Goal: Information Seeking & Learning: Learn about a topic

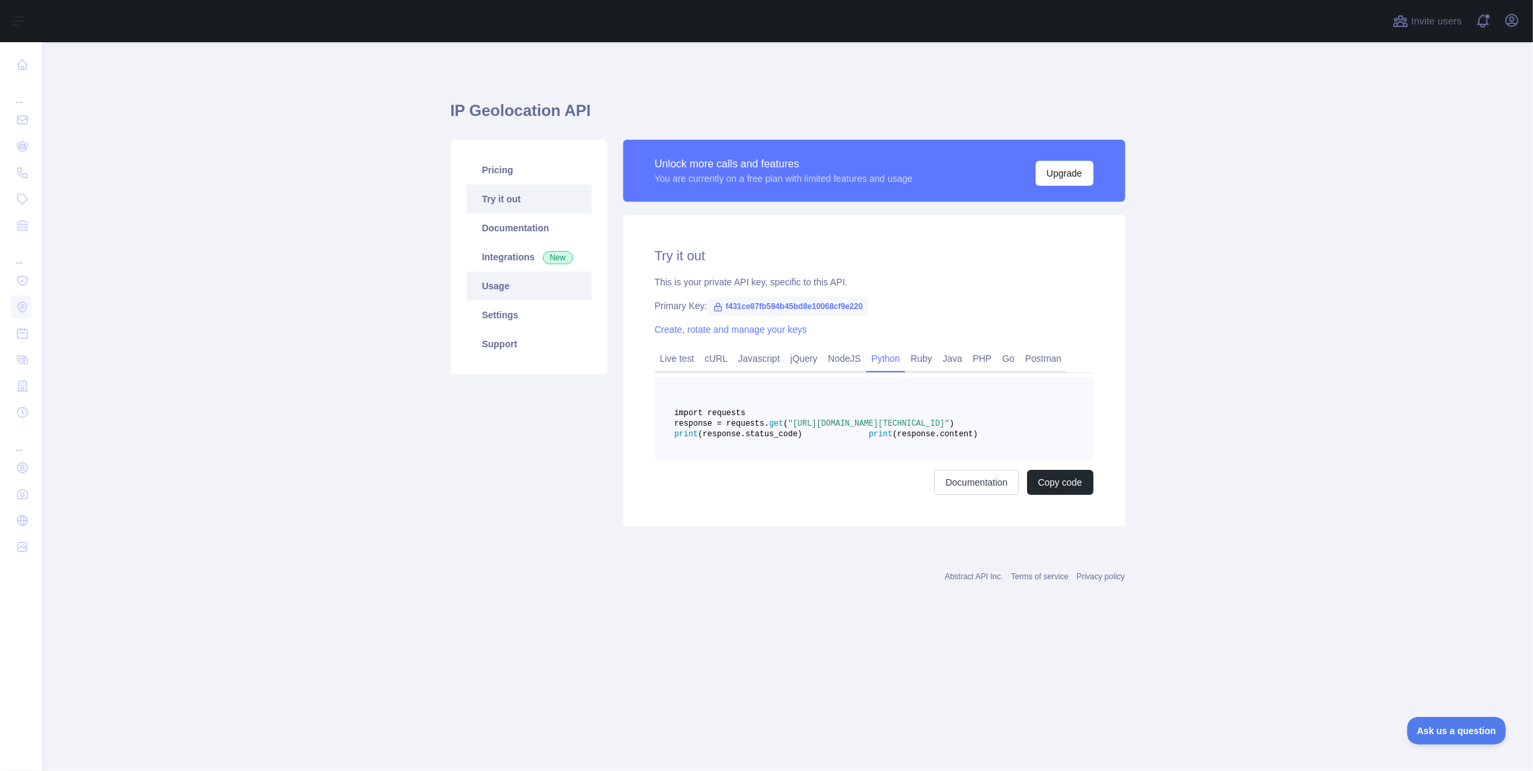
click at [532, 289] on link "Usage" at bounding box center [528, 285] width 125 height 29
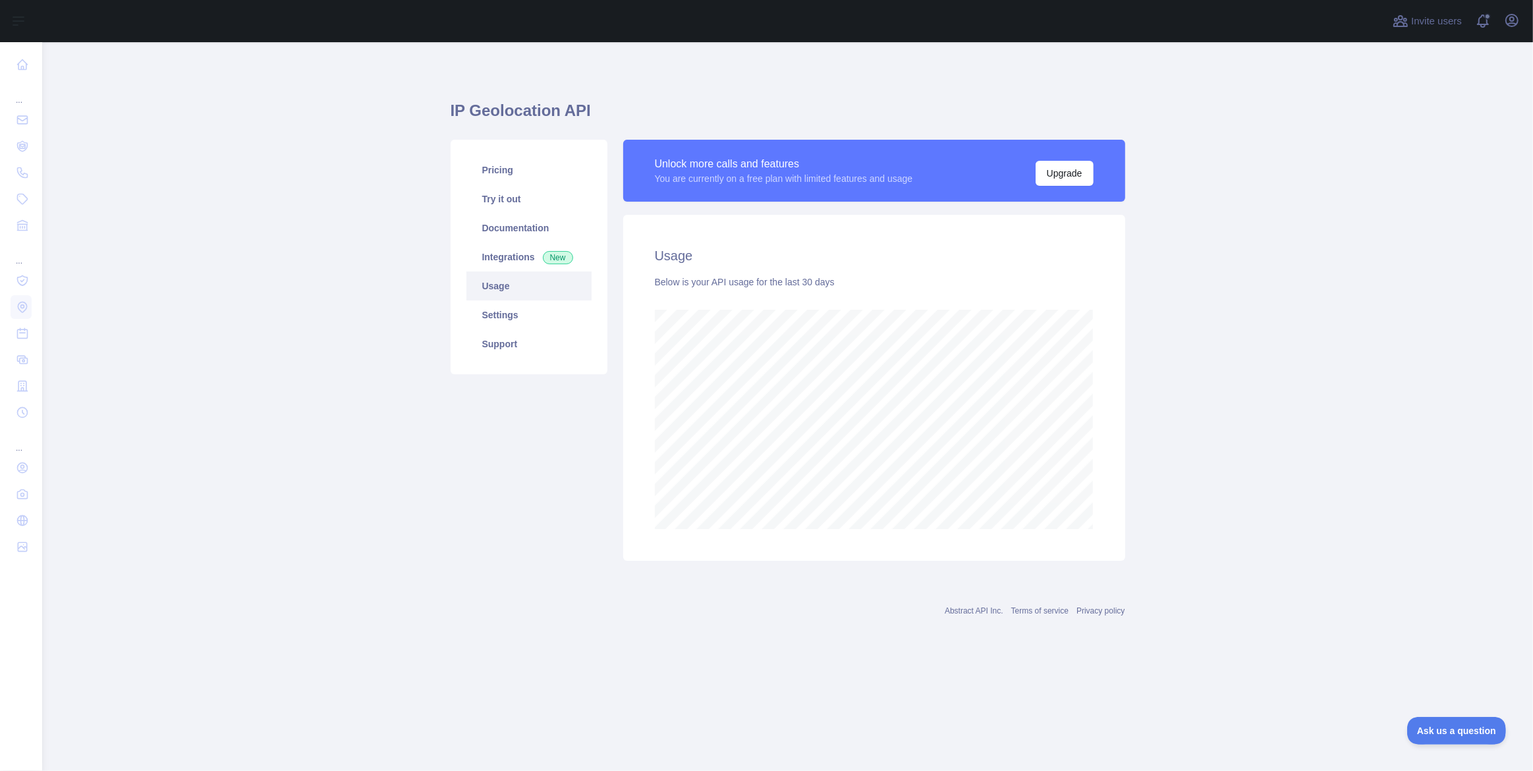
scroll to position [729, 1491]
click at [513, 216] on link "Documentation" at bounding box center [528, 227] width 125 height 29
click at [512, 228] on link "Documentation" at bounding box center [528, 227] width 125 height 29
click at [497, 265] on link "Integrations New" at bounding box center [528, 256] width 125 height 29
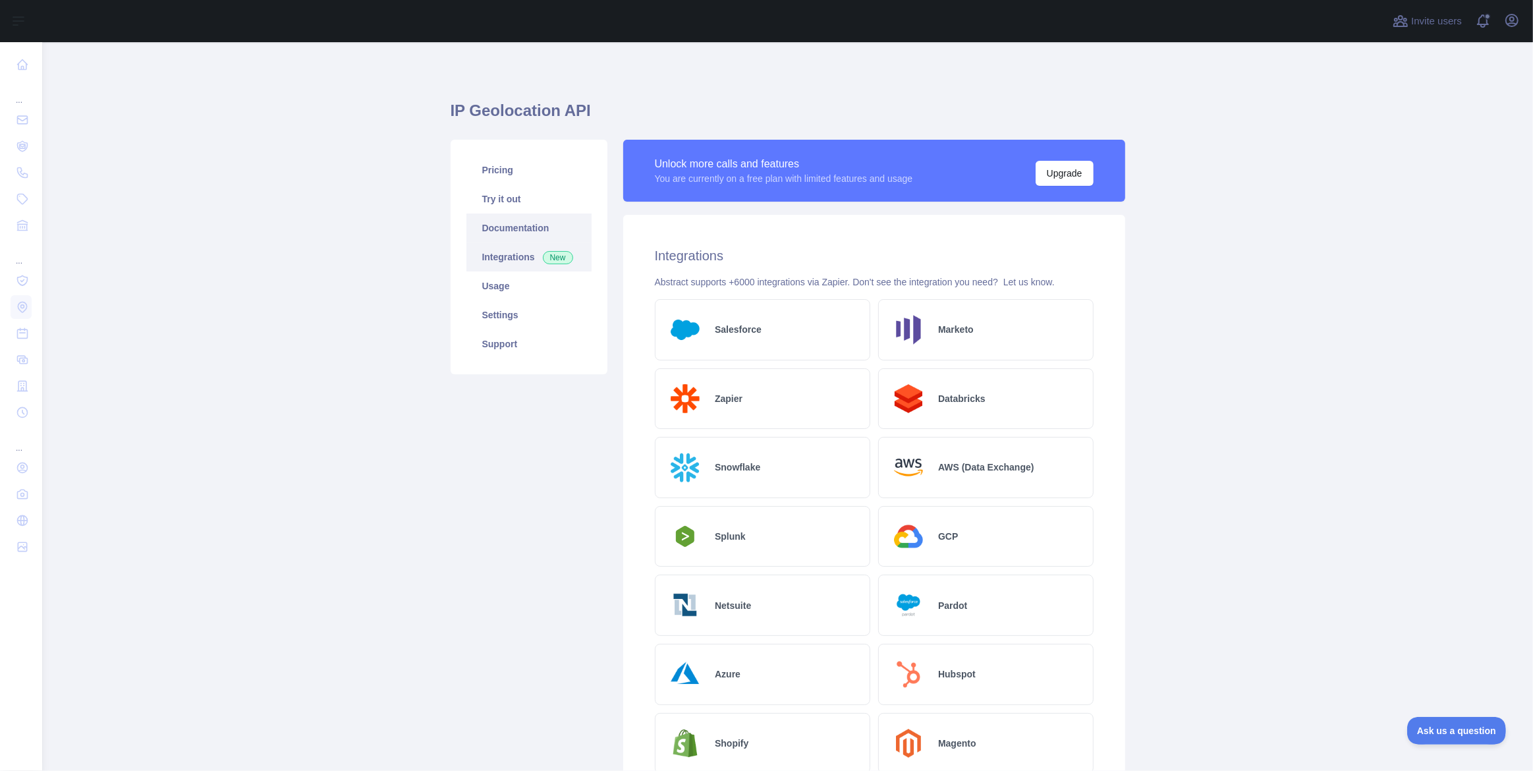
click at [549, 227] on link "Documentation" at bounding box center [528, 227] width 125 height 29
click at [308, 309] on main "IP Geolocation API Pricing Try it out Documentation Integrations New Usage Sett…" at bounding box center [787, 406] width 1491 height 729
click at [543, 225] on link "Documentation" at bounding box center [528, 227] width 125 height 29
click at [483, 190] on link "Try it out" at bounding box center [528, 198] width 125 height 29
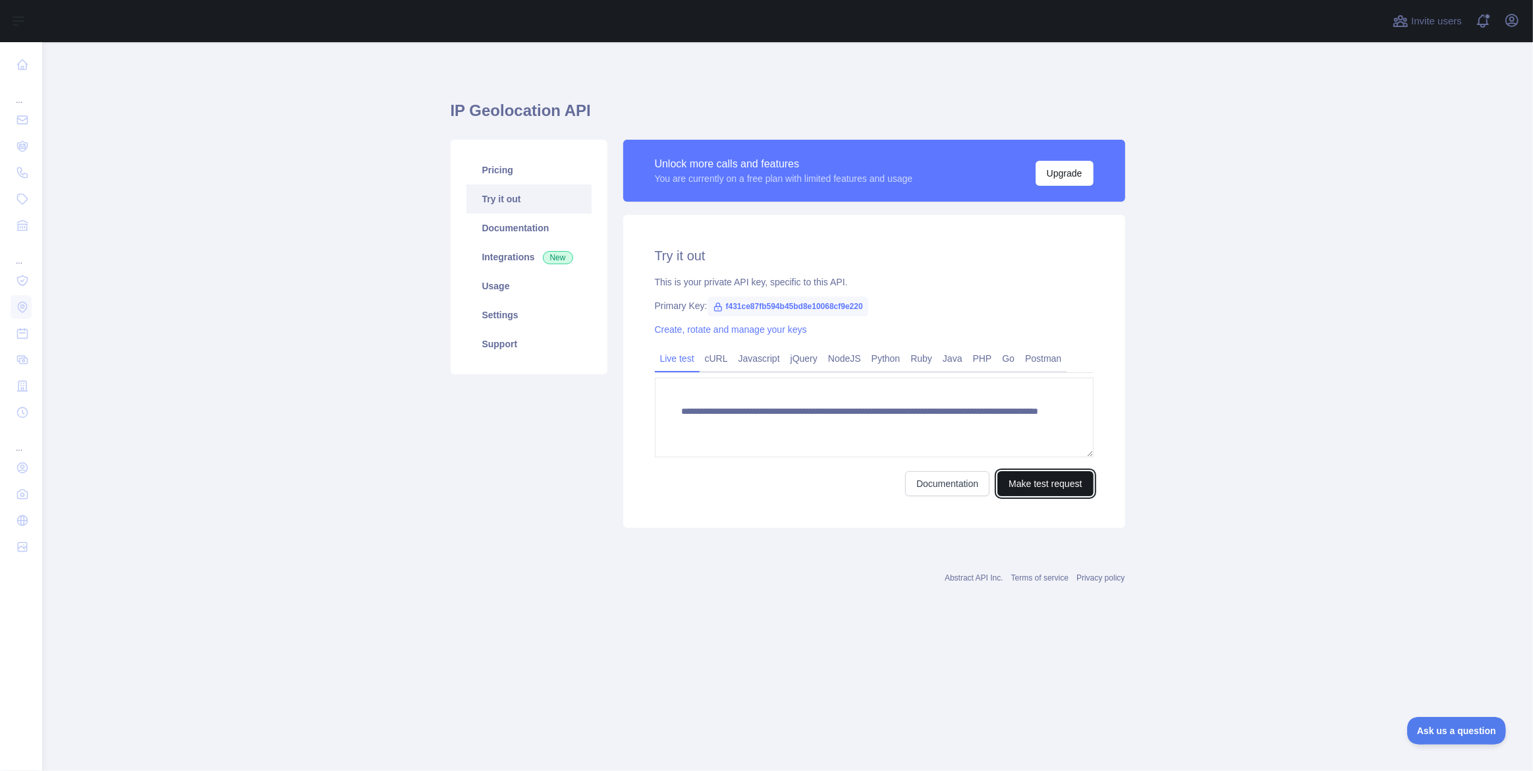
click at [1051, 481] on button "Make test request" at bounding box center [1045, 483] width 96 height 25
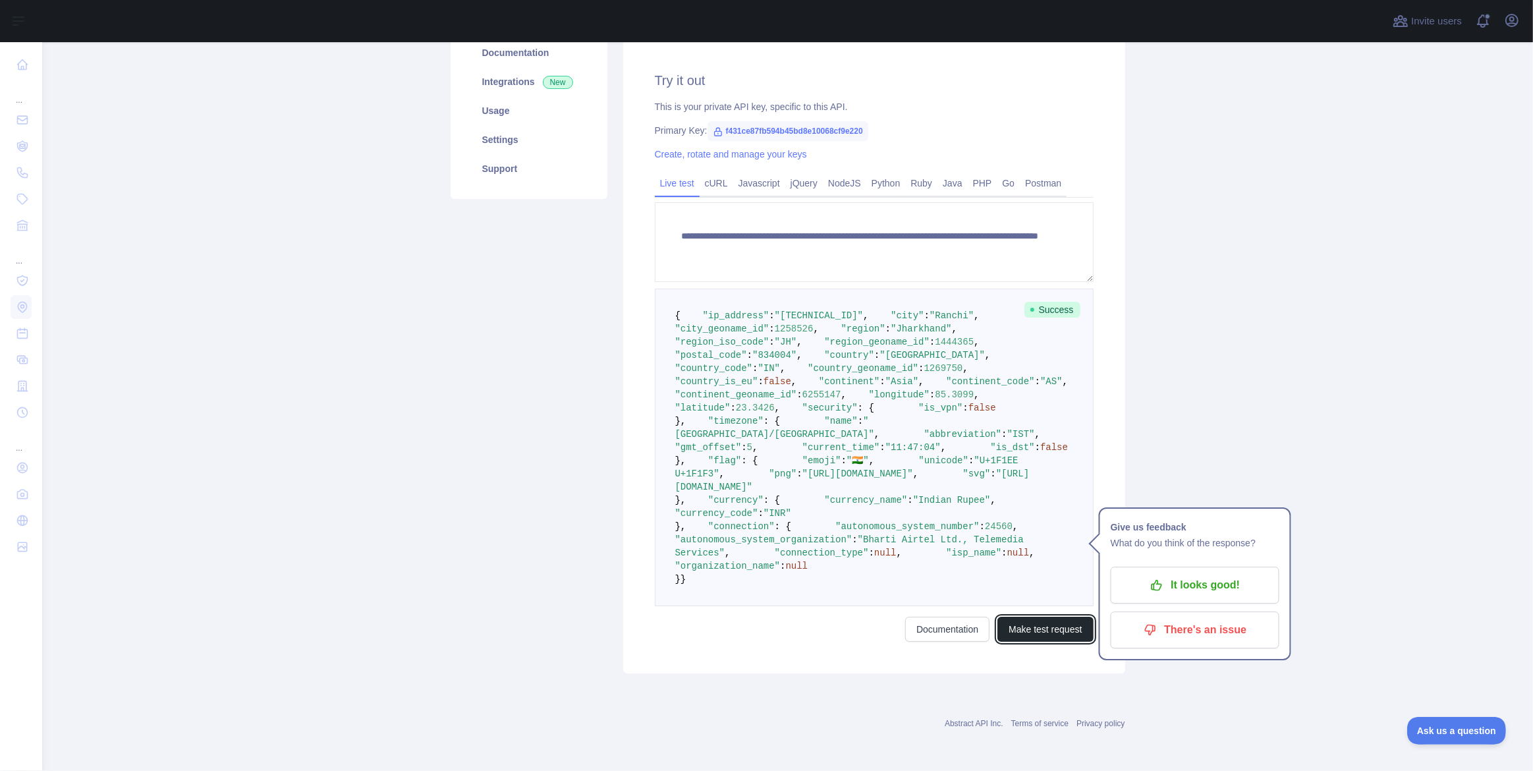
scroll to position [292, 0]
drag, startPoint x: 760, startPoint y: 404, endPoint x: 795, endPoint y: 406, distance: 35.0
click at [775, 406] on span "23.3426" at bounding box center [755, 407] width 39 height 11
copy span "23.3426"
click at [935, 394] on span "85.3099" at bounding box center [954, 394] width 39 height 11
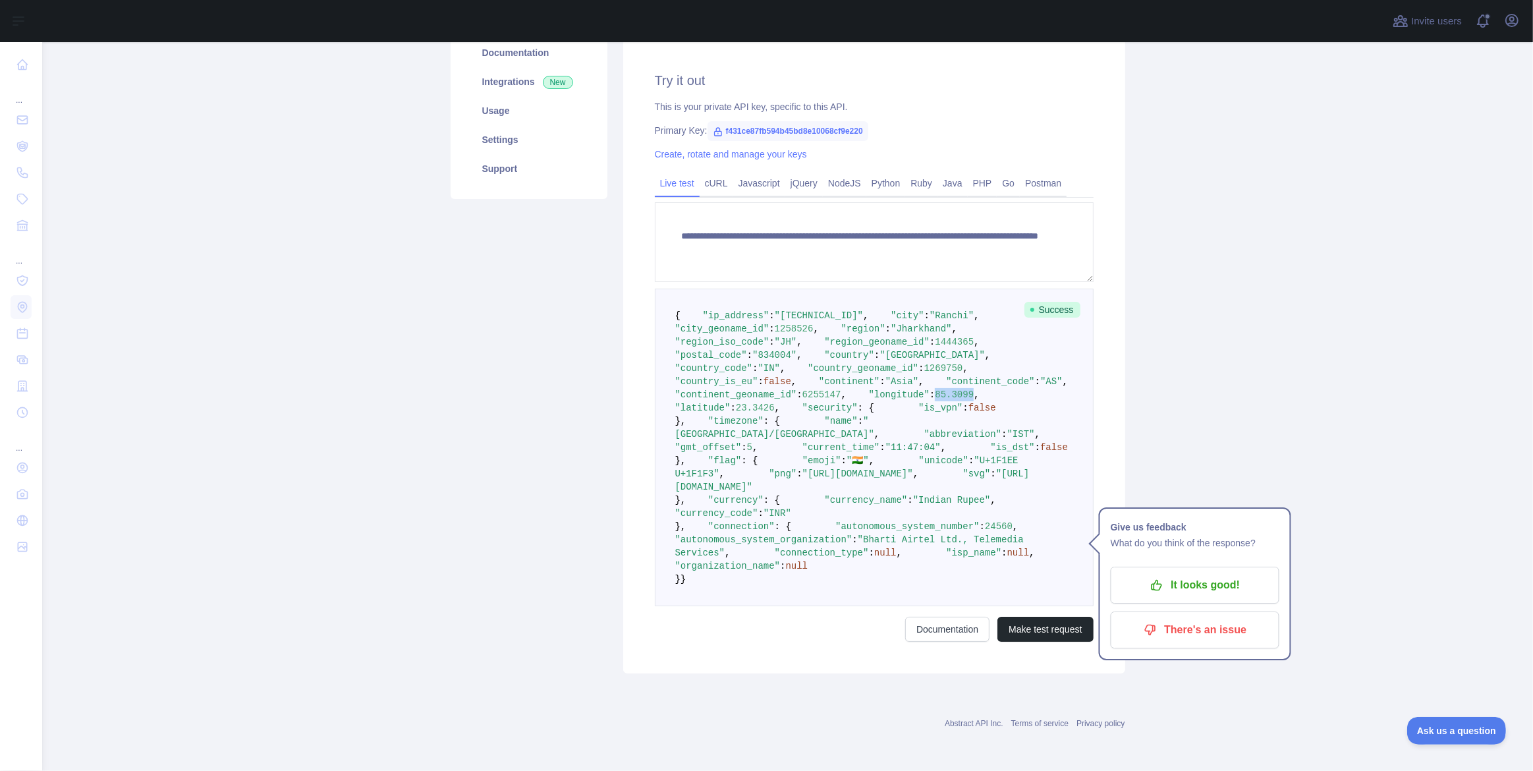
click at [935, 394] on span "85.3099" at bounding box center [954, 394] width 39 height 11
copy span "85.3099"
click at [775, 404] on span "23.3426" at bounding box center [755, 407] width 39 height 11
copy span "23.3426"
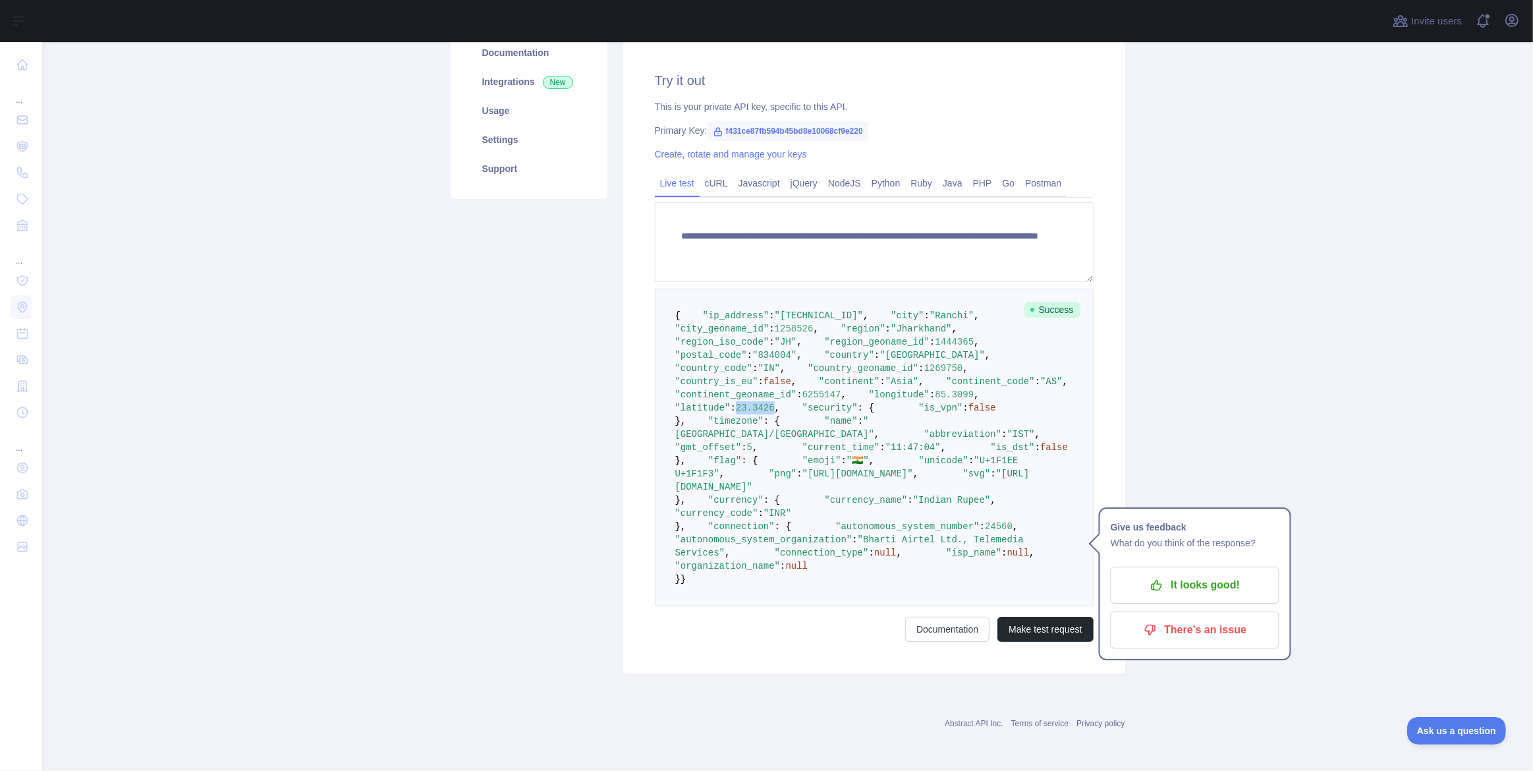
scroll to position [393, 0]
click at [1345, 231] on main "**********" at bounding box center [787, 406] width 1491 height 729
click at [1248, 103] on main "**********" at bounding box center [787, 406] width 1491 height 729
drag, startPoint x: 691, startPoint y: 226, endPoint x: 792, endPoint y: 389, distance: 191.7
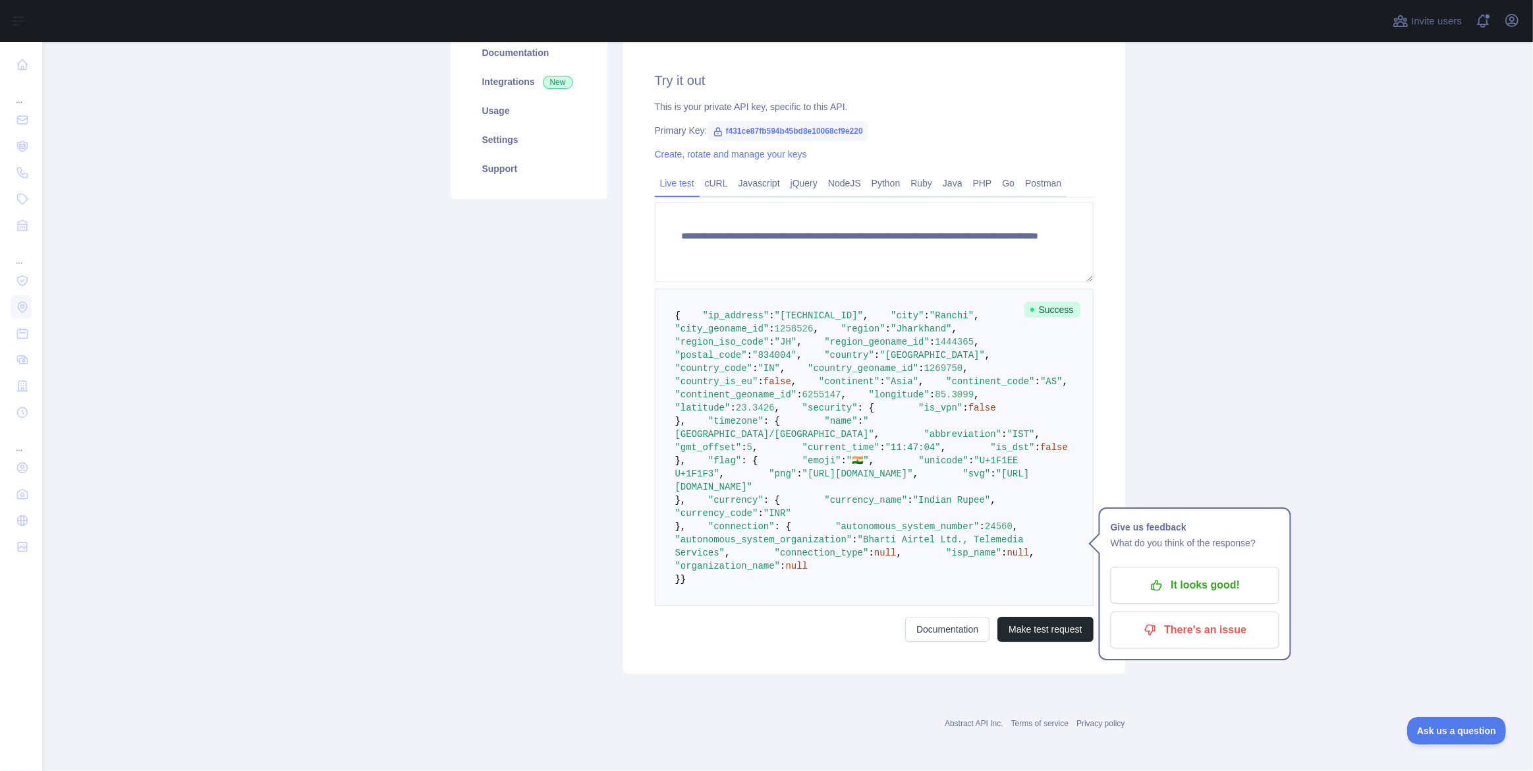
click at [792, 389] on pre "{ "ip_address" : "[TECHNICAL_ID]" , "city" : "Ranchi" , "city_geoname_id" : 125…" at bounding box center [874, 447] width 439 height 317
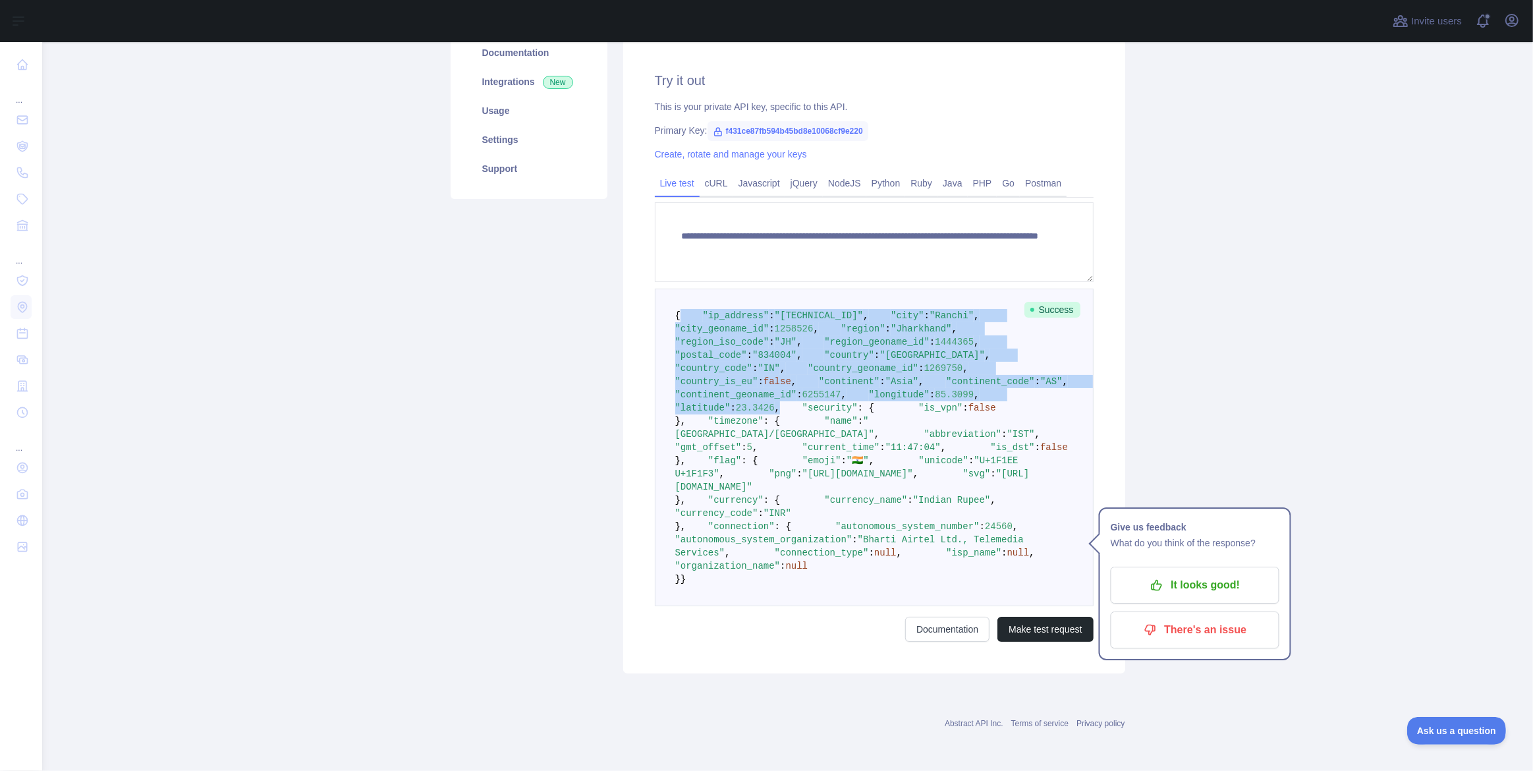
drag, startPoint x: 829, startPoint y: 433, endPoint x: 684, endPoint y: 217, distance: 260.7
click at [684, 289] on pre "{ "ip_address" : "[TECHNICAL_ID]" , "city" : "Ranchi" , "city_geoname_id" : 125…" at bounding box center [874, 447] width 439 height 317
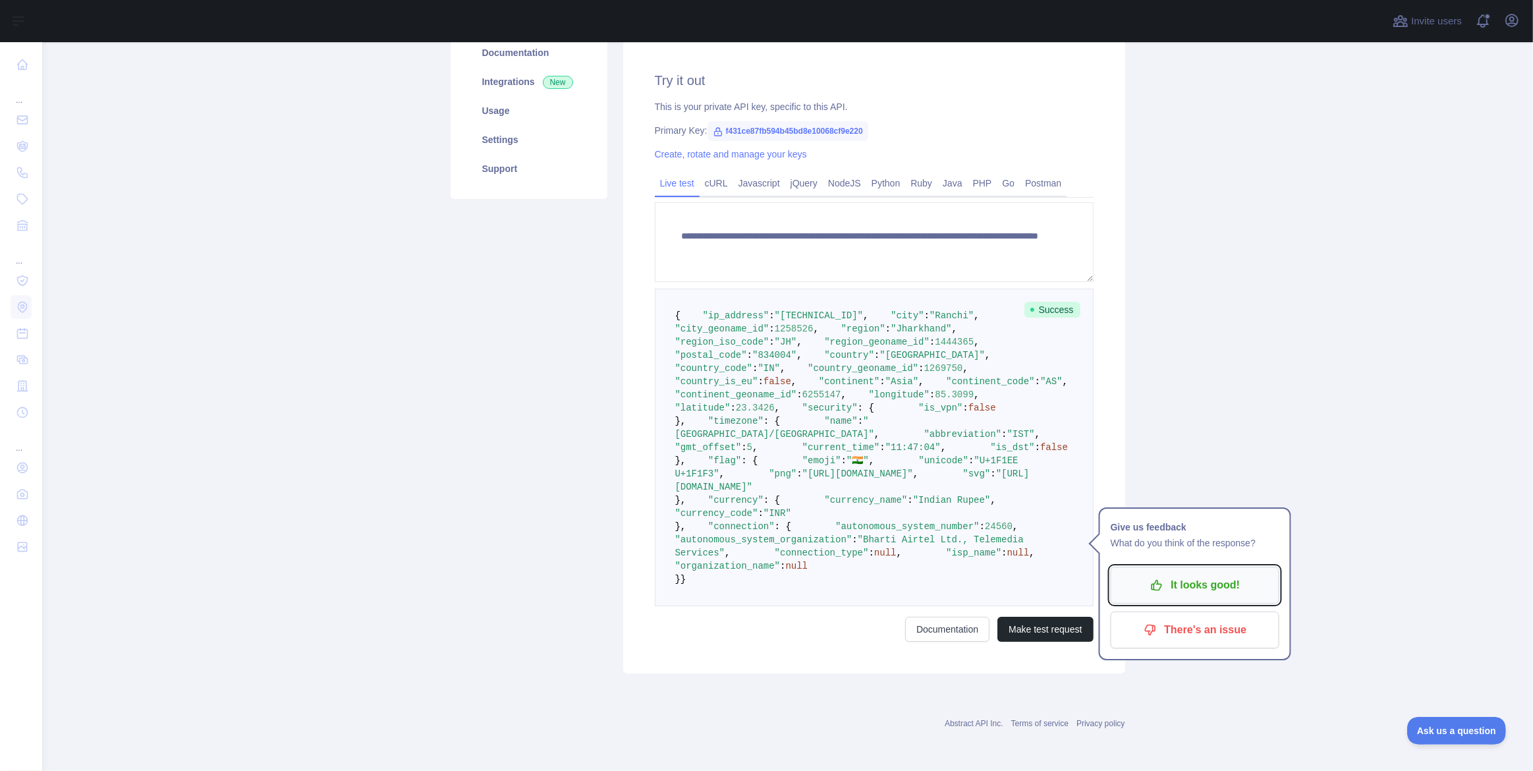
click at [1238, 574] on p "It looks good!" at bounding box center [1194, 585] width 149 height 22
click at [1252, 250] on main "**********" at bounding box center [787, 406] width 1491 height 729
